Goal: Information Seeking & Learning: Find specific fact

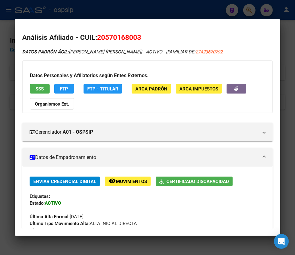
scroll to position [302, 0]
click at [95, 16] on div at bounding box center [147, 127] width 295 height 255
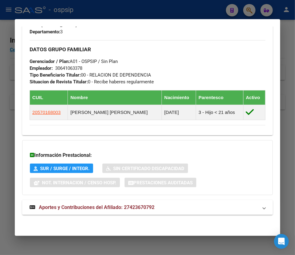
click at [74, 8] on div at bounding box center [147, 127] width 295 height 255
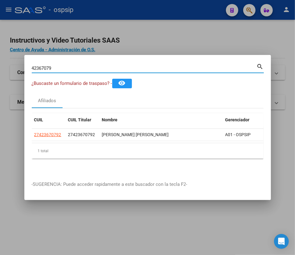
drag, startPoint x: 58, startPoint y: 68, endPoint x: 25, endPoint y: 72, distance: 32.9
click at [25, 72] on mat-dialog-content "42367079 Buscar (apellido, dni, cuil, nro traspaso, cuit, obra social) search ¿…" at bounding box center [147, 117] width 247 height 111
type input "48756200"
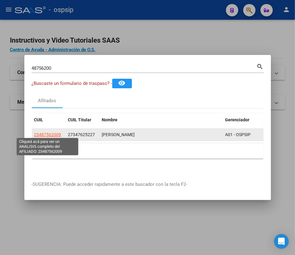
click at [46, 132] on span "23487562009" at bounding box center [47, 134] width 27 height 5
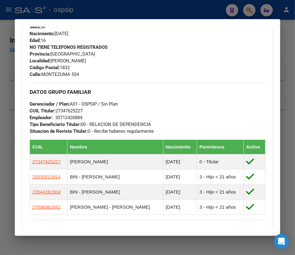
scroll to position [364, 0]
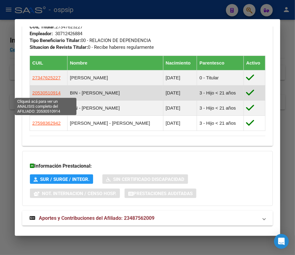
click at [49, 93] on span "20530510914" at bounding box center [46, 92] width 28 height 5
type textarea "20530510914"
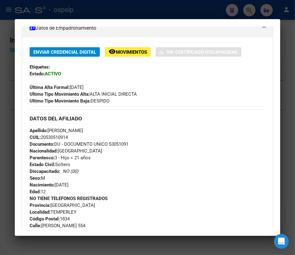
scroll to position [140, 0]
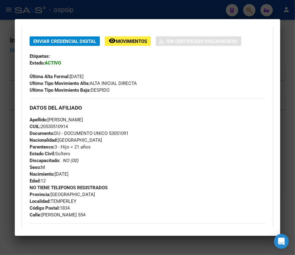
drag, startPoint x: 110, startPoint y: 132, endPoint x: 159, endPoint y: 136, distance: 48.9
click at [159, 136] on div "Apellido: [PERSON_NAME]: 20530510914 Documento: DU - DOCUMENTO UNICO 53051091 N…" at bounding box center [148, 150] width 236 height 68
drag, startPoint x: 153, startPoint y: 134, endPoint x: 135, endPoint y: 132, distance: 18.3
click at [153, 133] on div "Apellido: [PERSON_NAME]: 20530510914 Documento: DU - DOCUMENTO UNICO 53051091 N…" at bounding box center [148, 150] width 236 height 68
drag, startPoint x: 157, startPoint y: 127, endPoint x: 151, endPoint y: 127, distance: 5.2
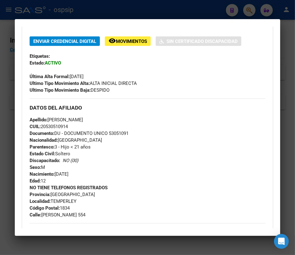
click at [155, 127] on div "Apellido: [PERSON_NAME]: 20530510914 Documento: DU - DOCUMENTO UNICO 53051091 N…" at bounding box center [148, 150] width 236 height 68
drag, startPoint x: 110, startPoint y: 132, endPoint x: 156, endPoint y: 133, distance: 46.6
click at [156, 133] on div "Apellido: [PERSON_NAME]: 20530510914 Documento: DU - DOCUMENTO UNICO 53051091 N…" at bounding box center [148, 150] width 236 height 68
copy span "53051091"
